Goal: Information Seeking & Learning: Learn about a topic

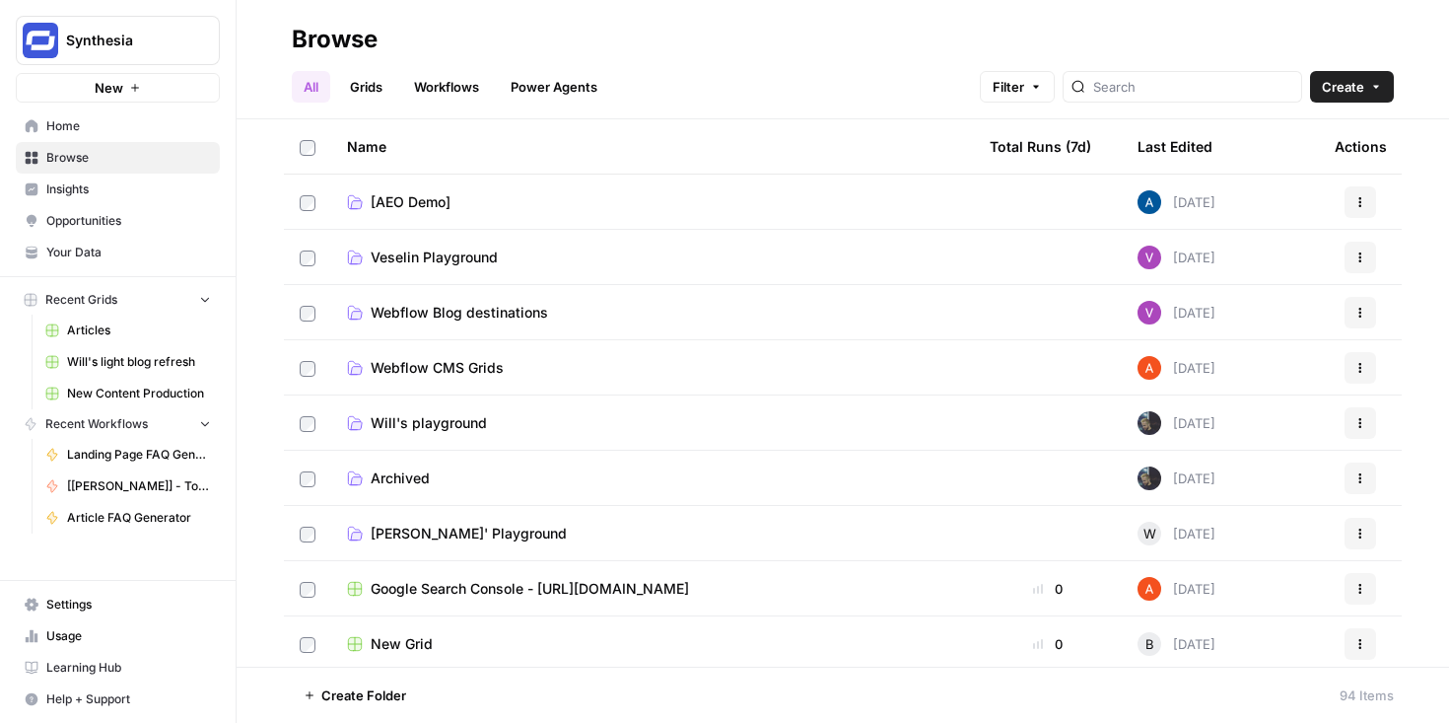
click at [520, 274] on td "Veselin Playground" at bounding box center [652, 257] width 643 height 54
click at [85, 187] on span "Insights" at bounding box center [128, 189] width 165 height 18
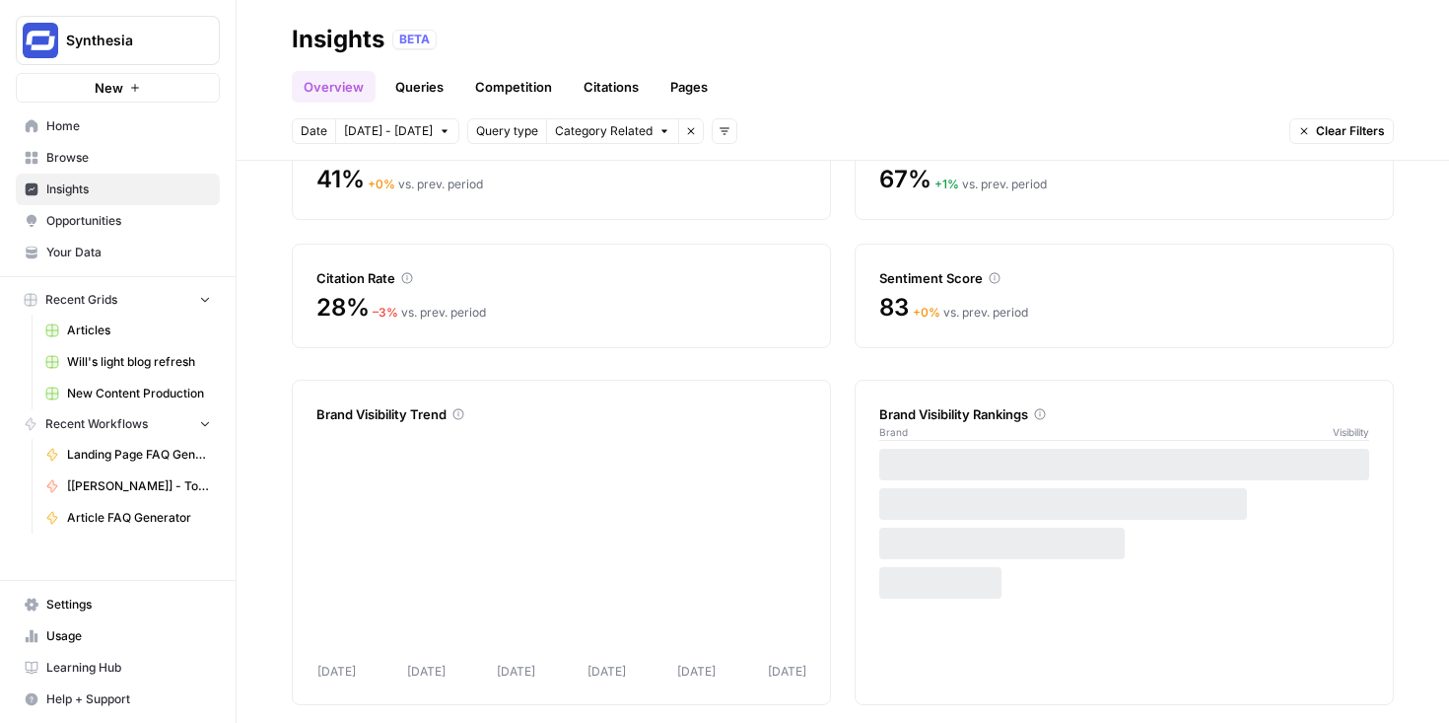
scroll to position [142, 0]
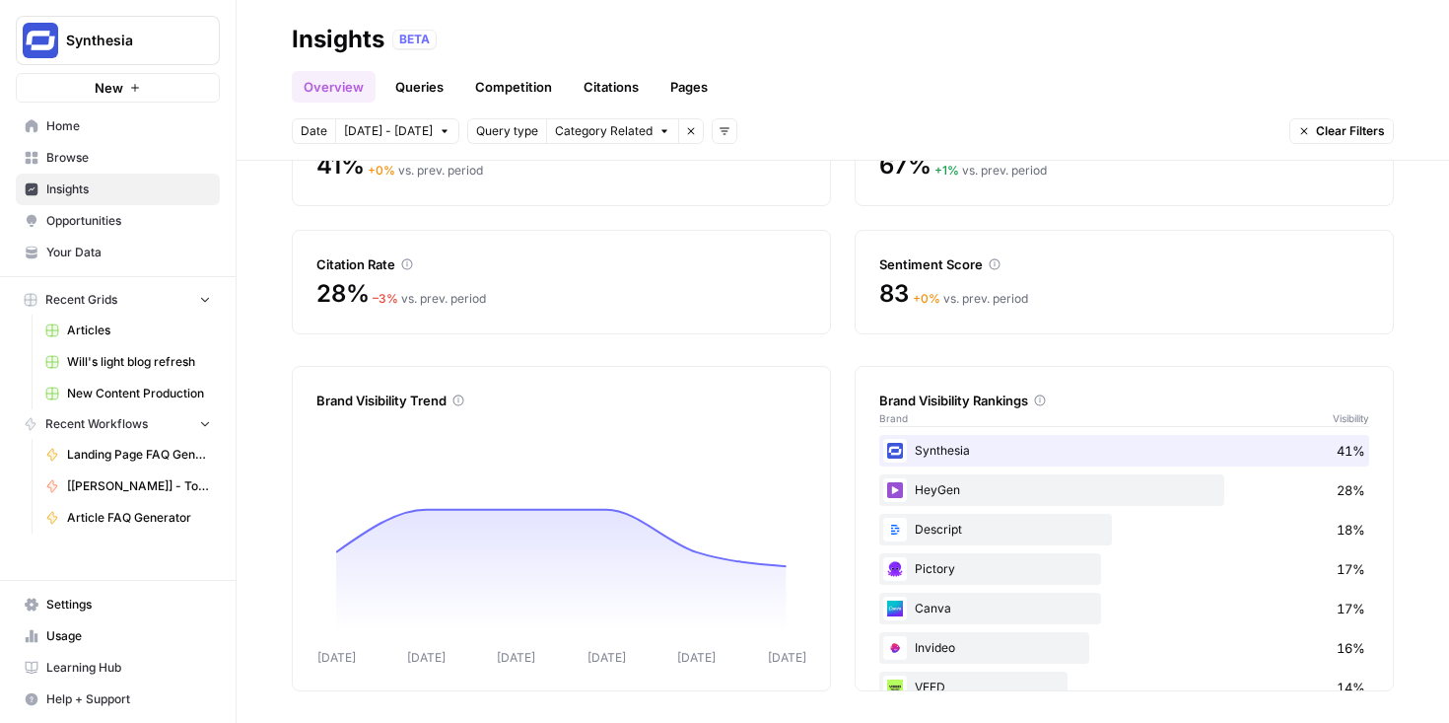
click at [440, 87] on link "Queries" at bounding box center [419, 87] width 72 height 32
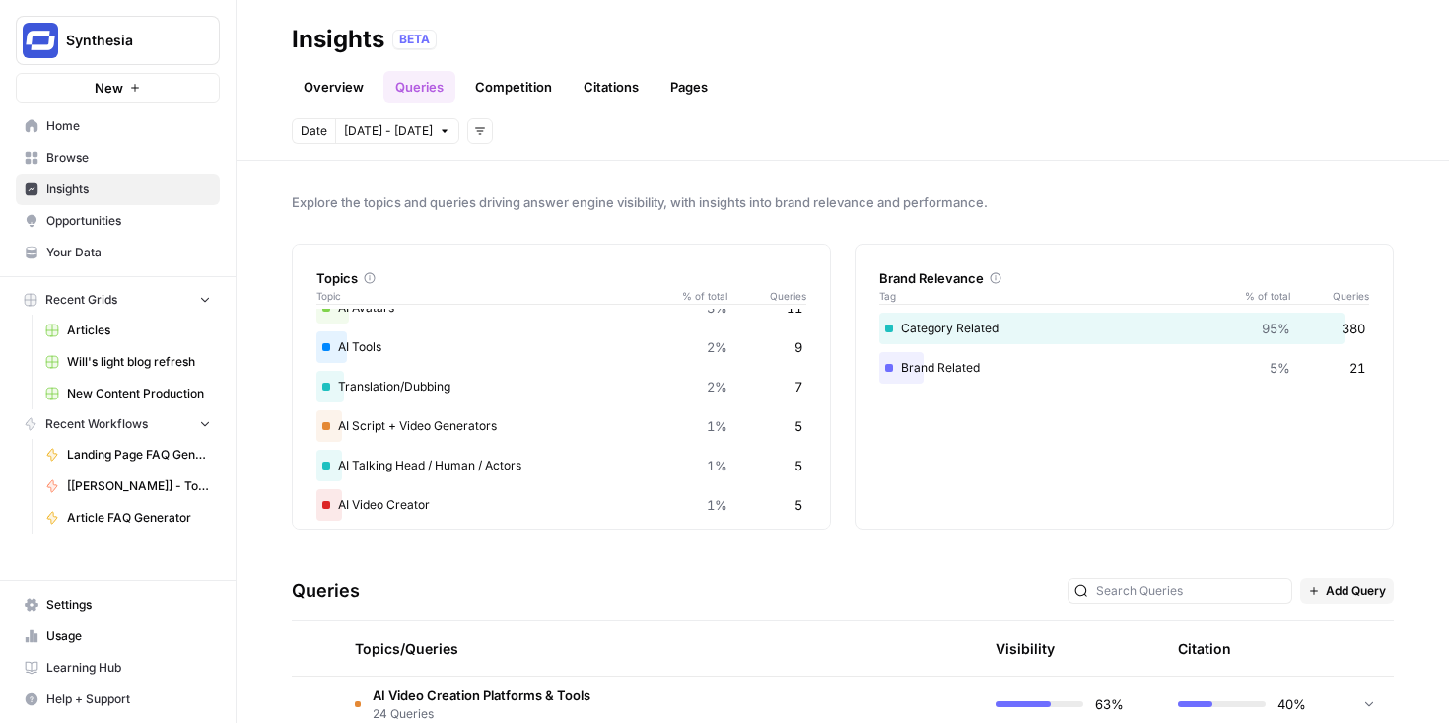
click at [378, 383] on div "Translation/Dubbing 2% 7" at bounding box center [561, 387] width 490 height 32
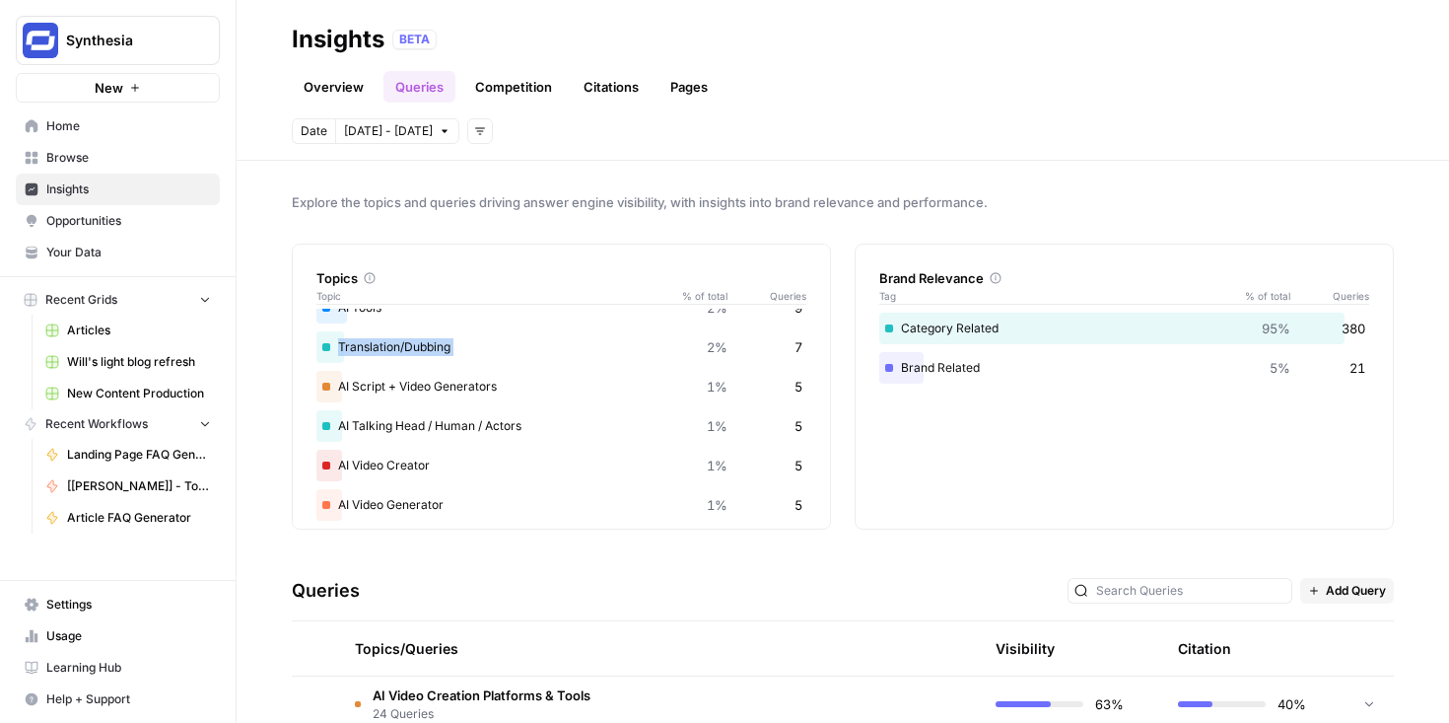
click at [514, 80] on link "Competition" at bounding box center [513, 87] width 101 height 32
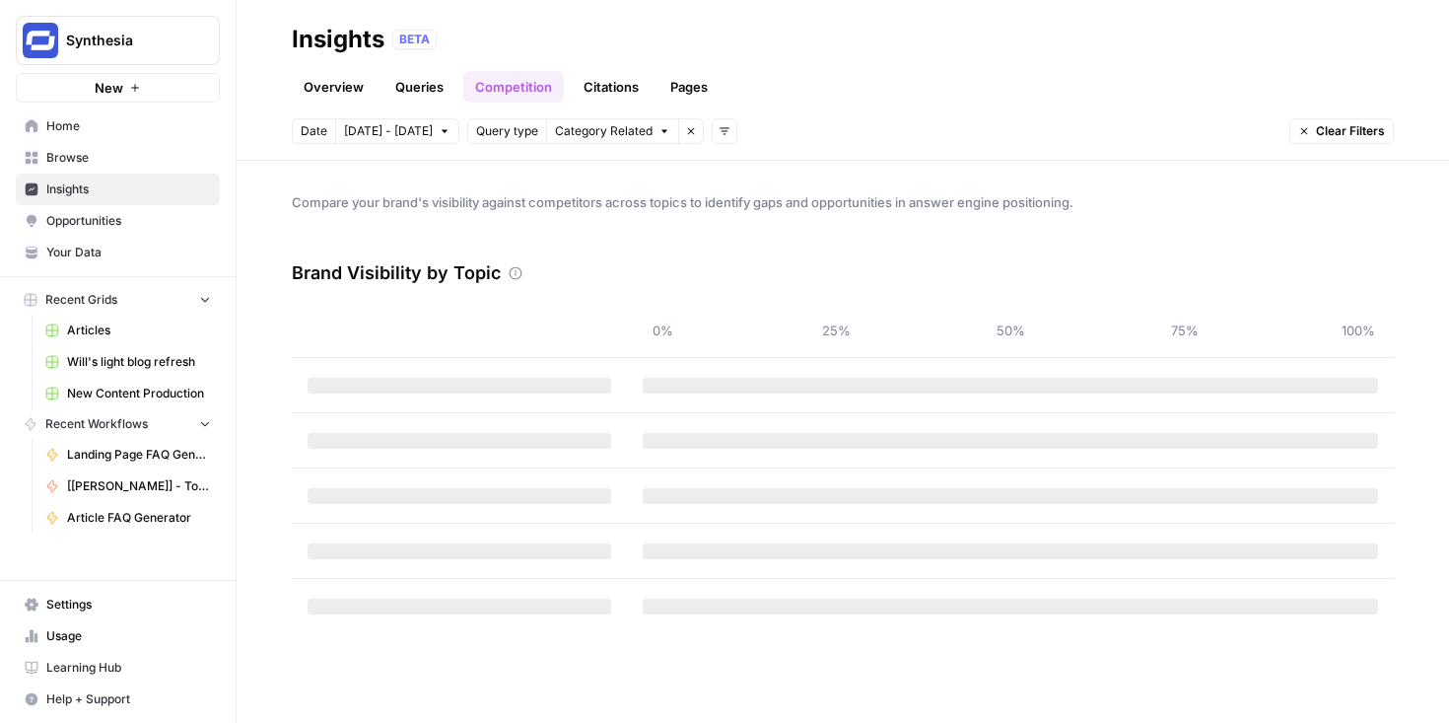
click at [508, 133] on span "Query type" at bounding box center [507, 131] width 62 height 18
click at [685, 133] on icon "button" at bounding box center [691, 131] width 12 height 12
click at [467, 137] on button "Add filters" at bounding box center [480, 131] width 26 height 26
click at [508, 226] on span "Query Type" at bounding box center [502, 230] width 70 height 20
click at [608, 124] on span "Select query type" at bounding box center [604, 131] width 99 height 18
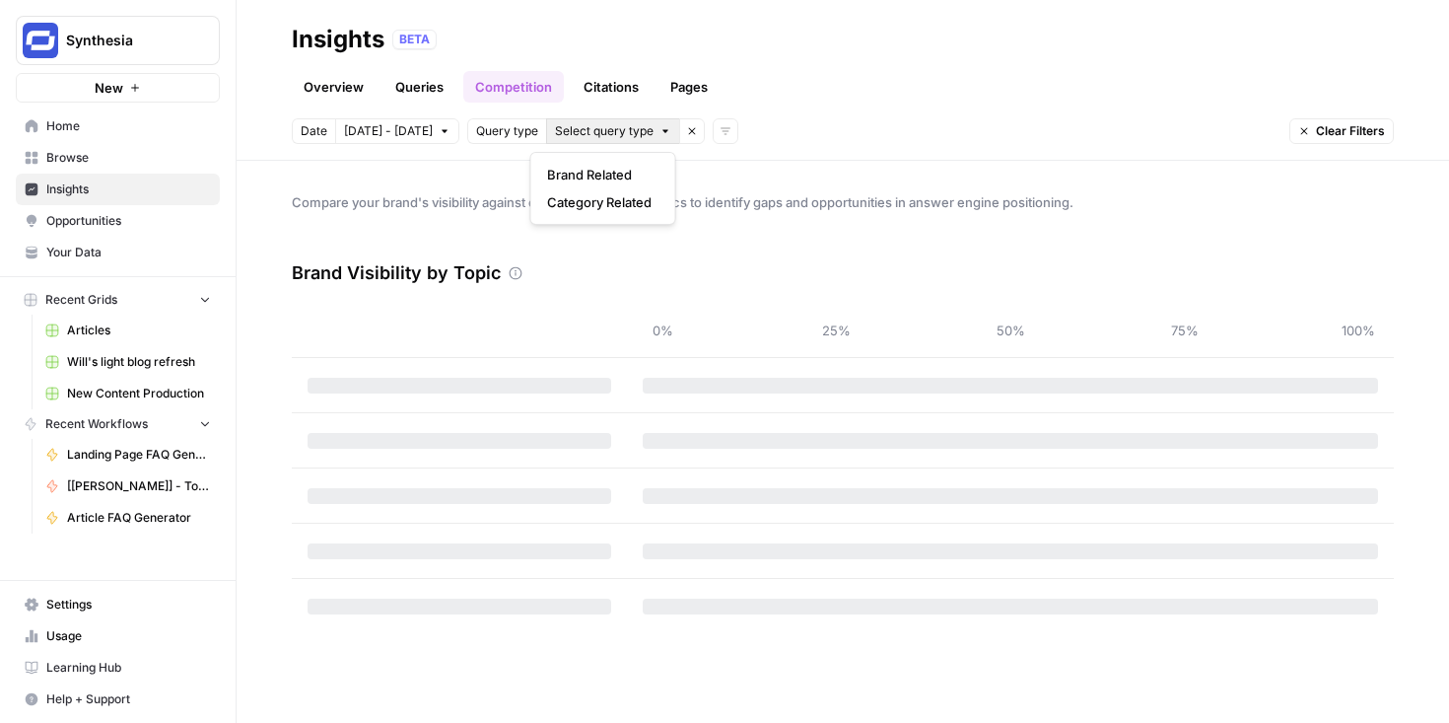
click at [686, 132] on icon "button" at bounding box center [692, 131] width 12 height 12
click at [474, 136] on icon "button" at bounding box center [480, 131] width 12 height 12
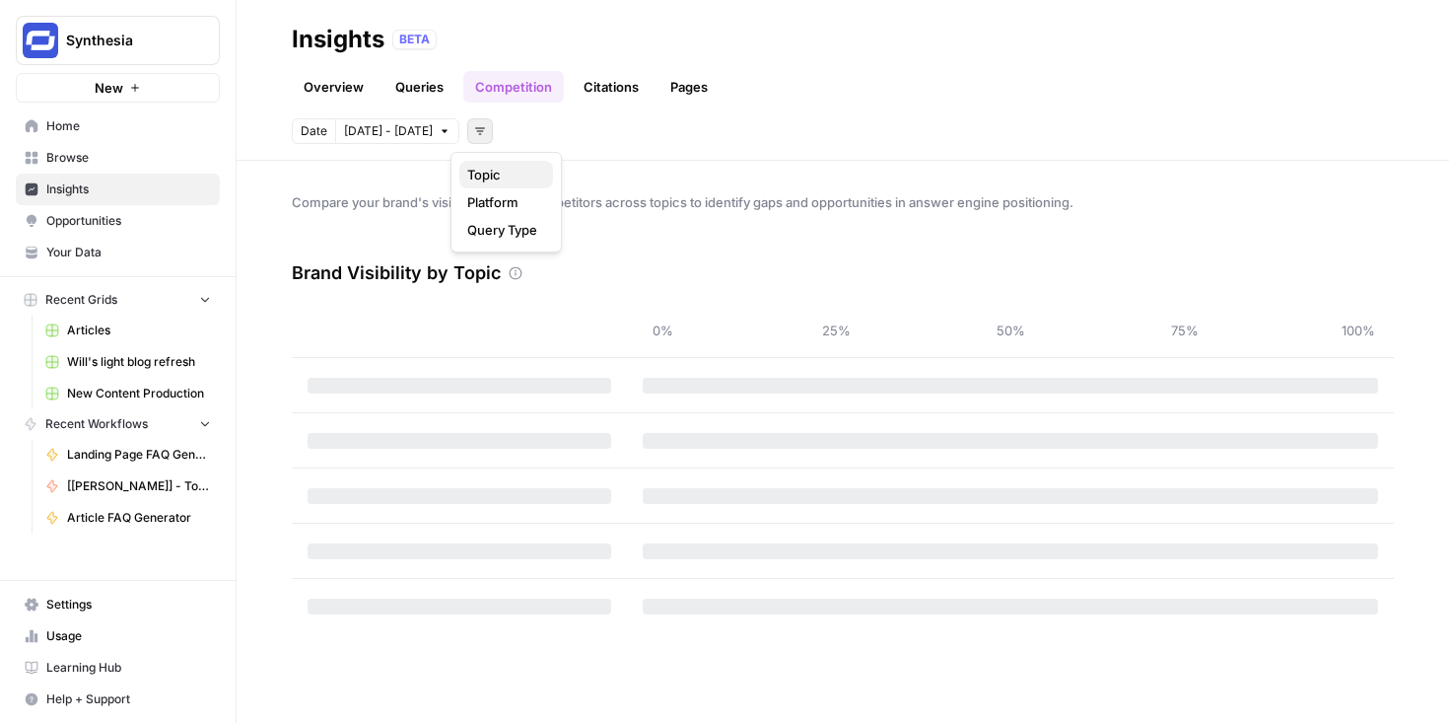
click at [504, 175] on span "Topic" at bounding box center [502, 175] width 70 height 20
click at [582, 135] on button "Select topics" at bounding box center [568, 131] width 107 height 26
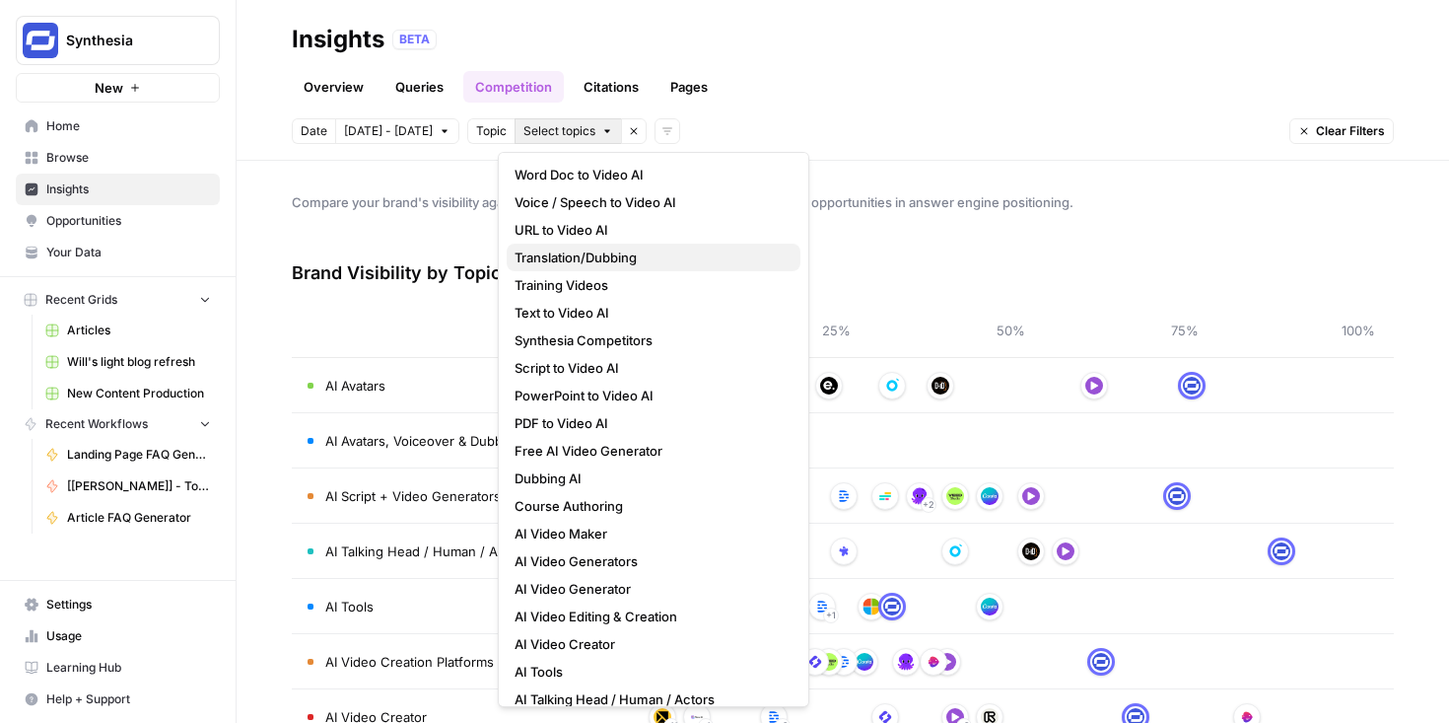
click at [599, 248] on span "Translation/Dubbing" at bounding box center [650, 257] width 270 height 20
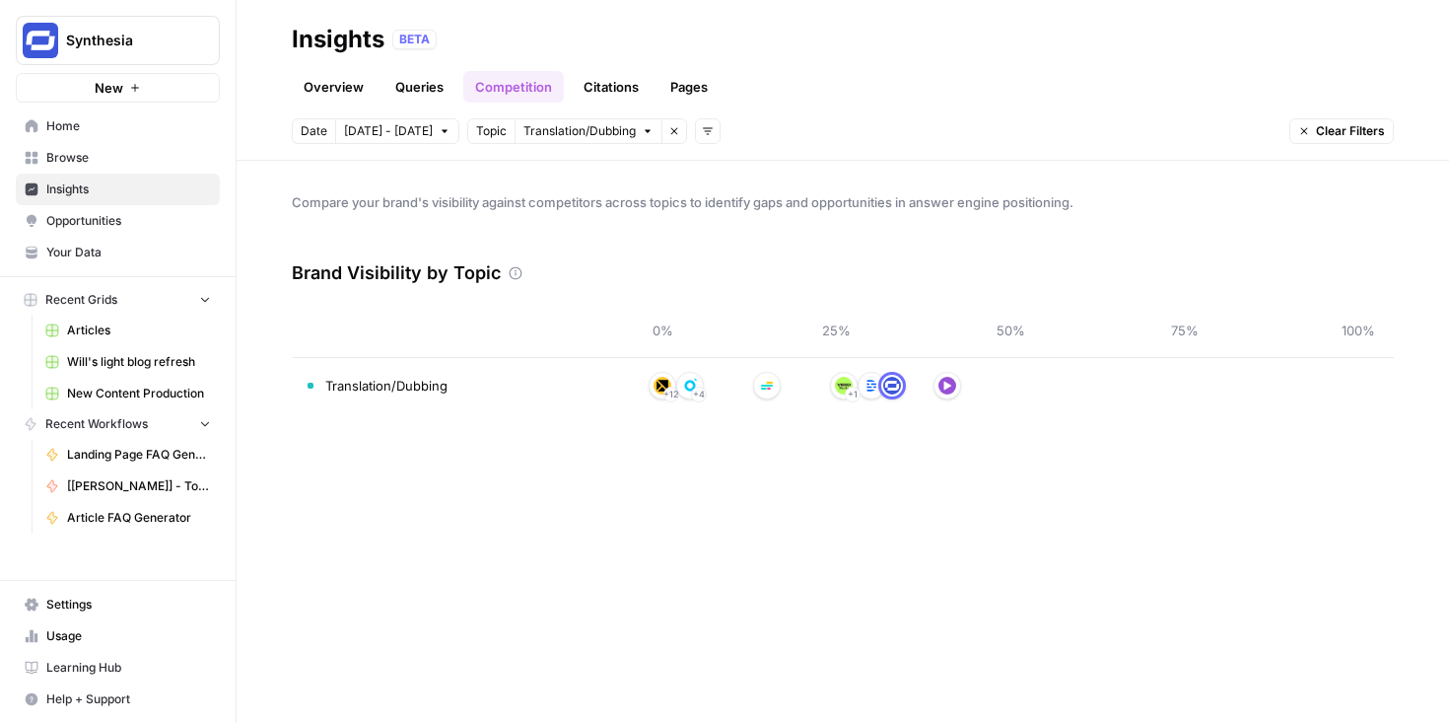
click at [890, 308] on div "0% 25% 50% 75% 100%" at bounding box center [1010, 330] width 735 height 54
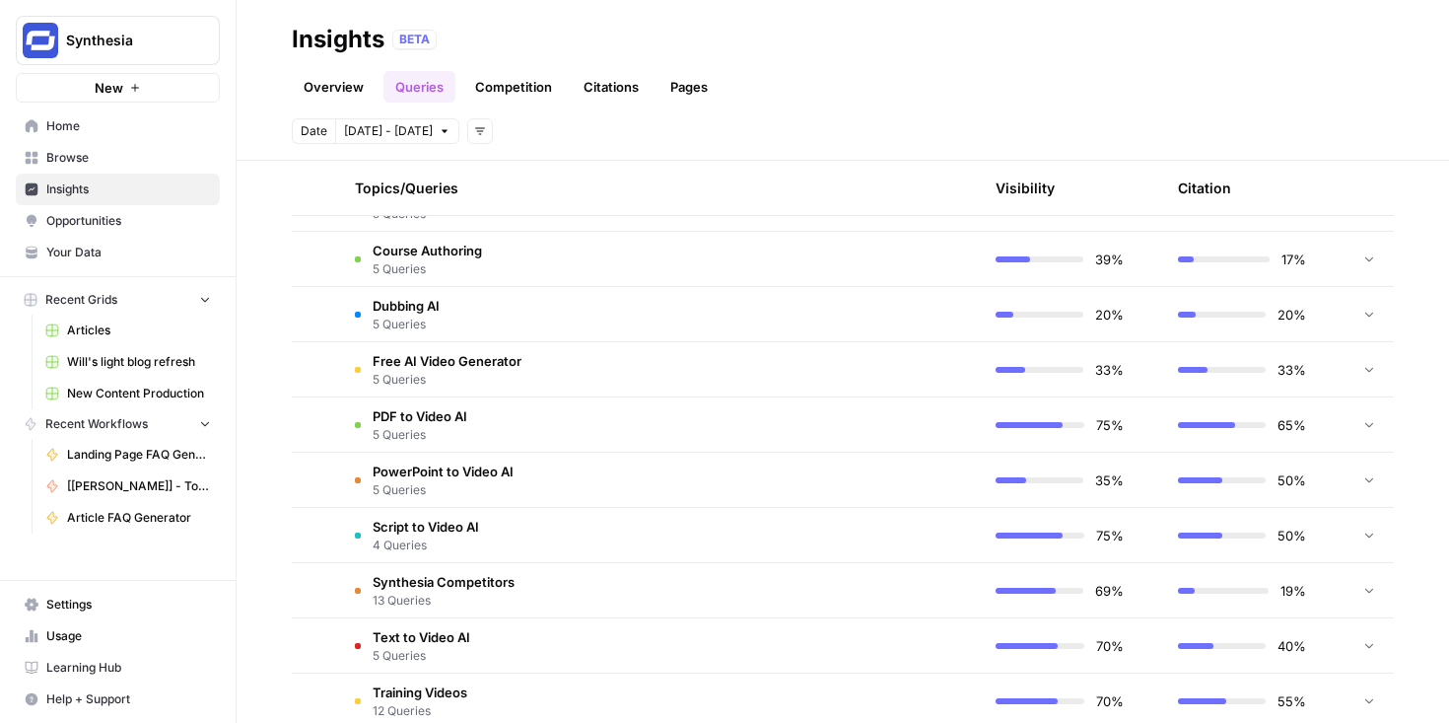
scroll to position [1807, 0]
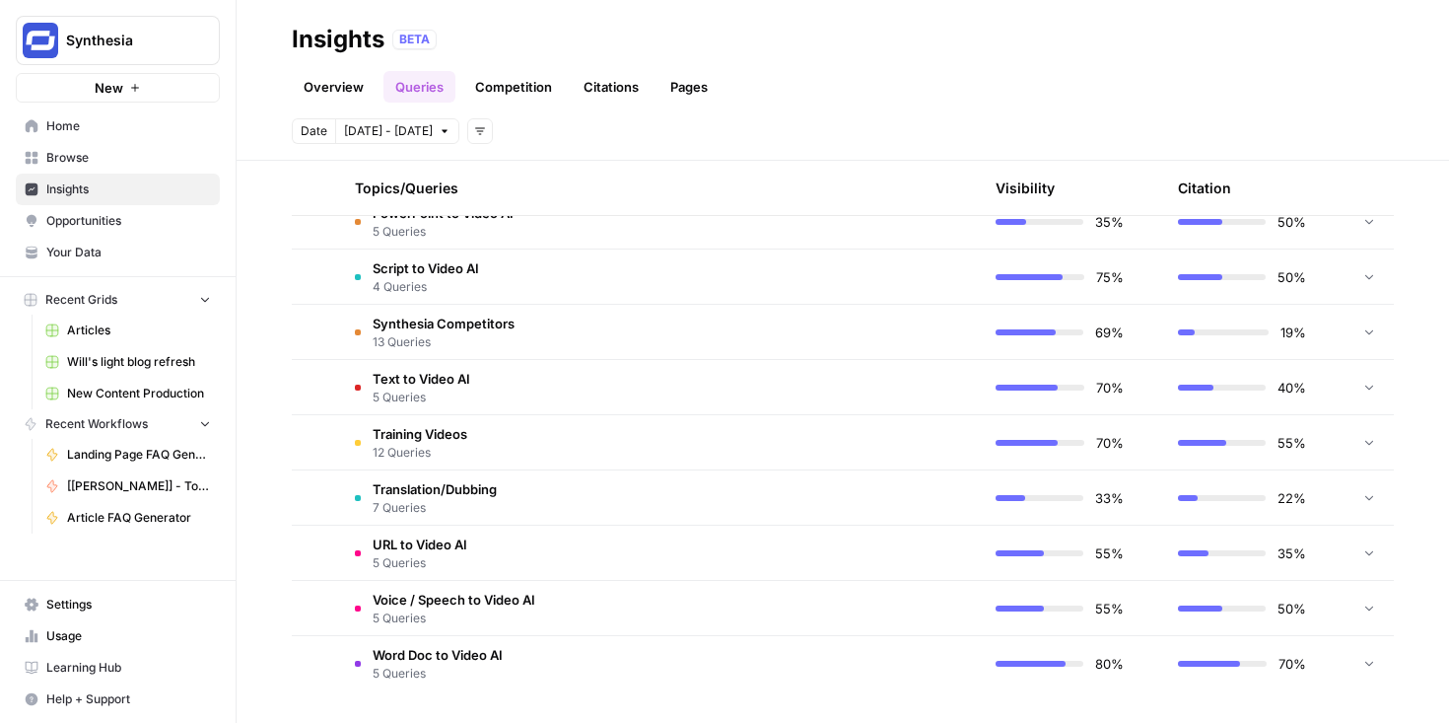
click at [529, 473] on td "Translation/Dubbing 7 Queries" at bounding box center [565, 497] width 453 height 54
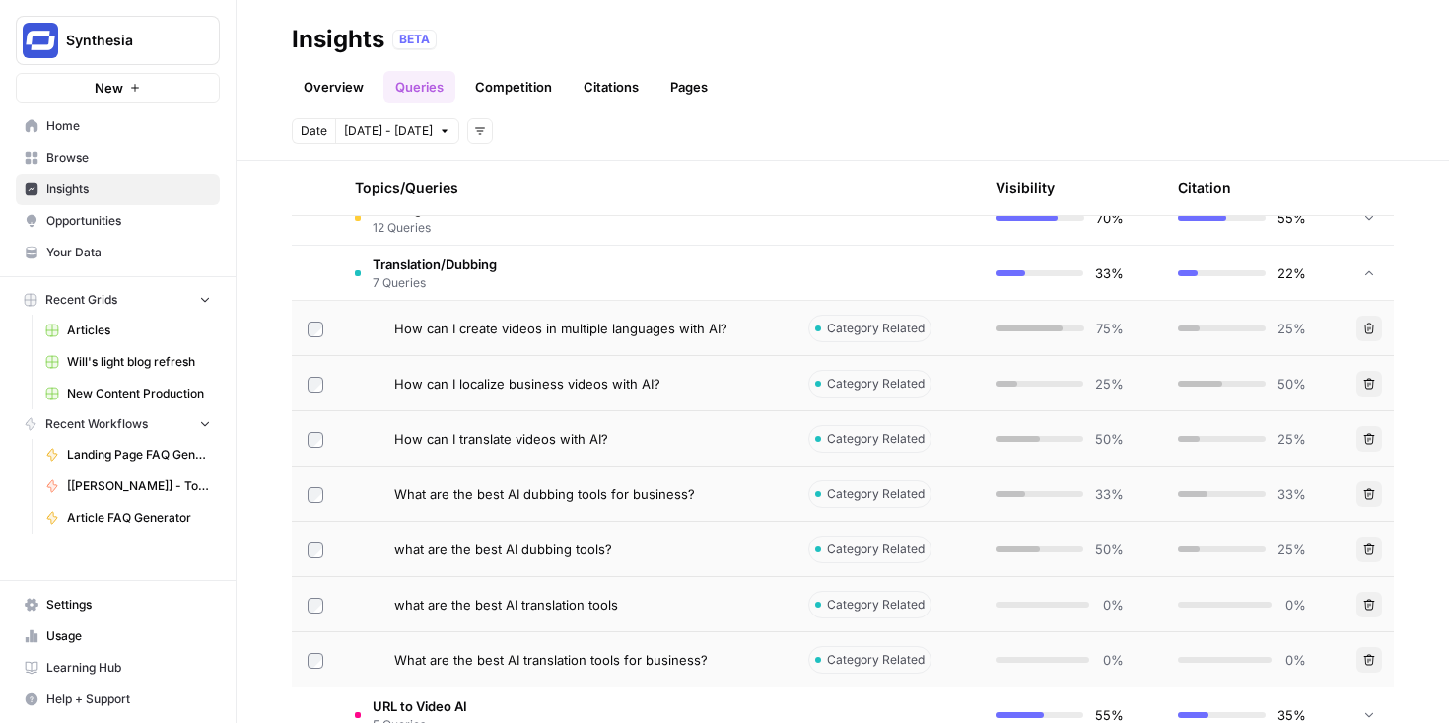
scroll to position [2040, 0]
